Goal: Information Seeking & Learning: Learn about a topic

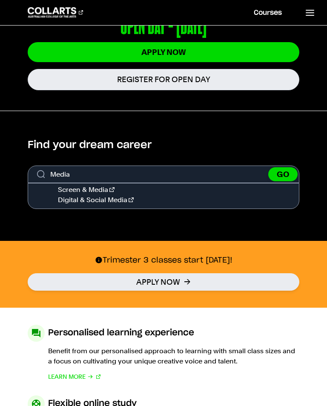
type input "Media"
click at [283, 174] on button "GO" at bounding box center [282, 174] width 29 height 14
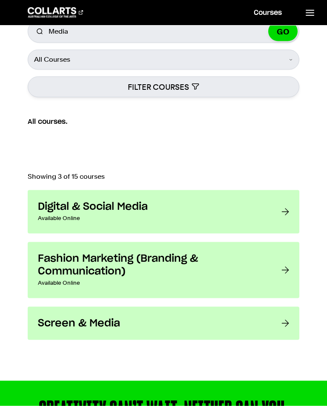
scroll to position [178, 0]
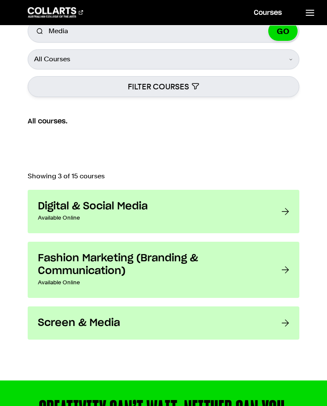
click at [252, 210] on h3 "Digital & Social Media" at bounding box center [151, 206] width 226 height 13
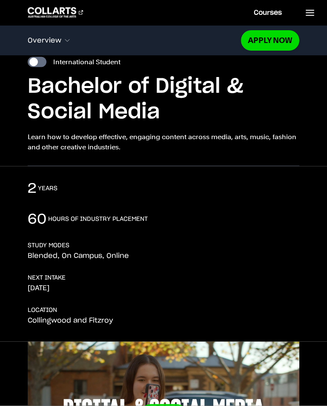
scroll to position [53, 0]
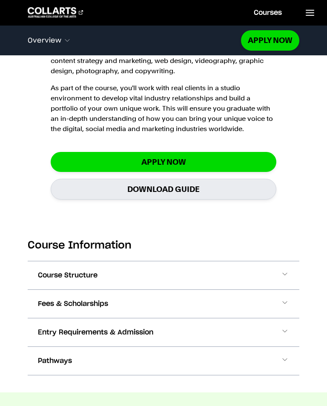
click at [211, 276] on button "Course Structure" at bounding box center [163, 275] width 271 height 28
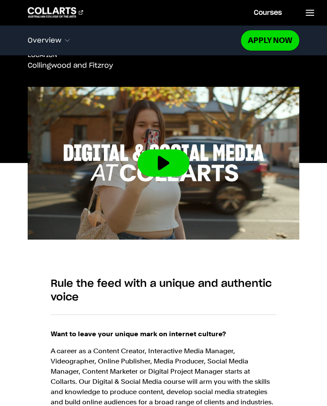
scroll to position [305, 0]
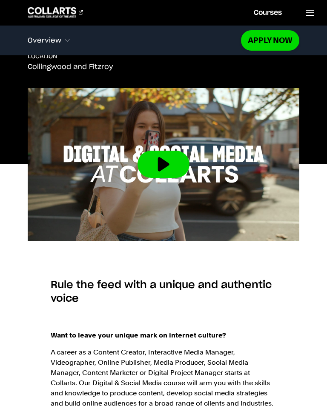
click at [153, 158] on button at bounding box center [163, 164] width 52 height 27
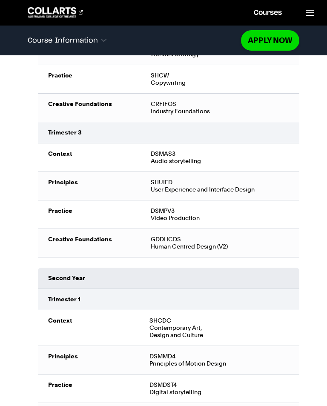
scroll to position [1250, 0]
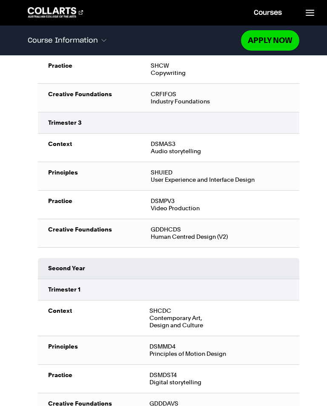
click at [297, 215] on td "DSMPV3 Video Production" at bounding box center [219, 204] width 158 height 29
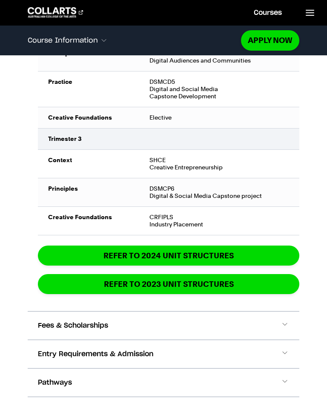
click at [216, 328] on button "Fees & Scholarships" at bounding box center [163, 326] width 271 height 28
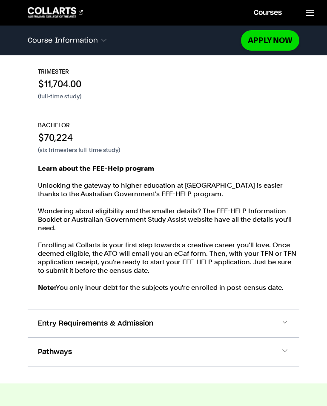
scroll to position [2064, 0]
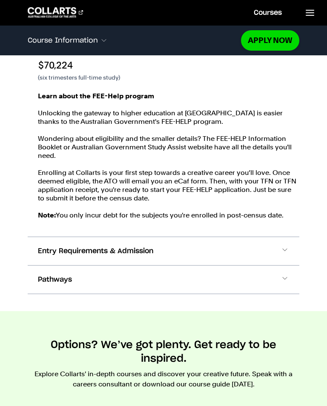
click at [248, 283] on button "Pathways" at bounding box center [163, 280] width 271 height 28
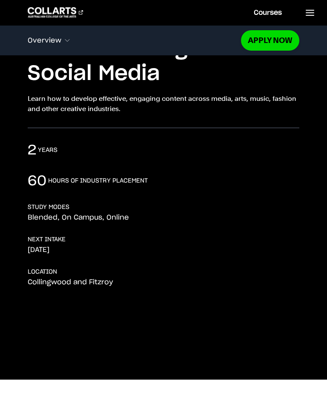
scroll to position [0, 0]
